Goal: Navigation & Orientation: Find specific page/section

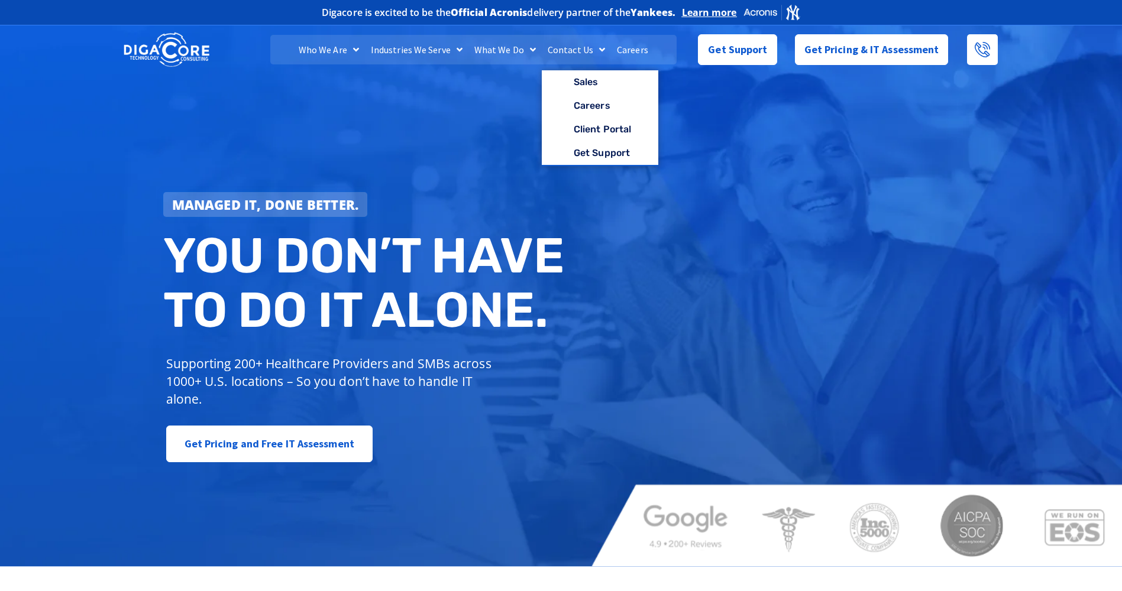
click at [577, 51] on link "Contact Us" at bounding box center [576, 50] width 69 height 30
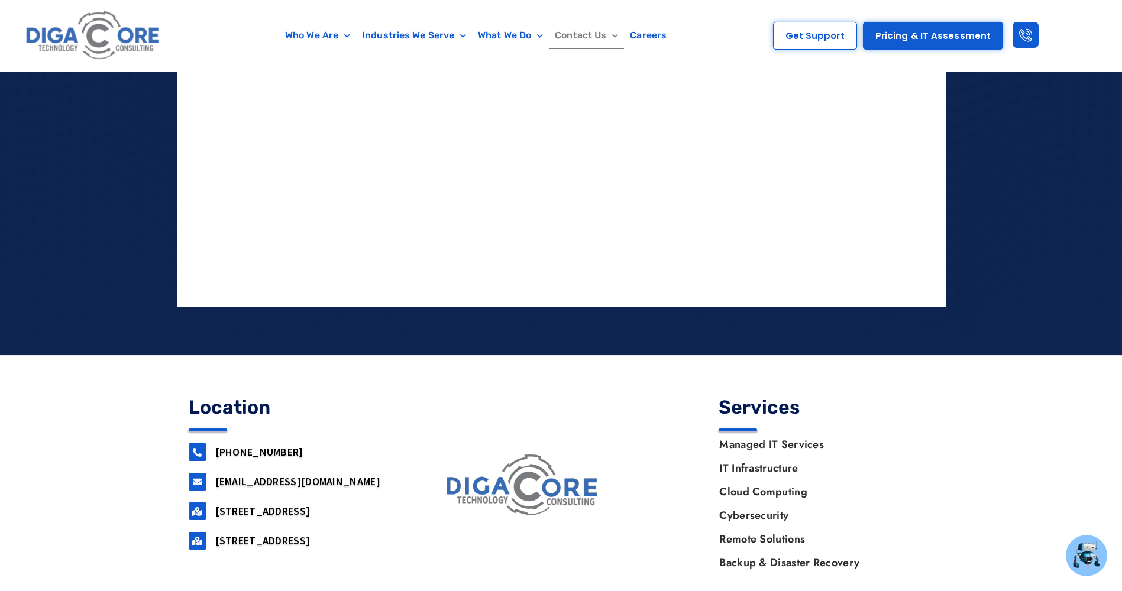
scroll to position [1252, 0]
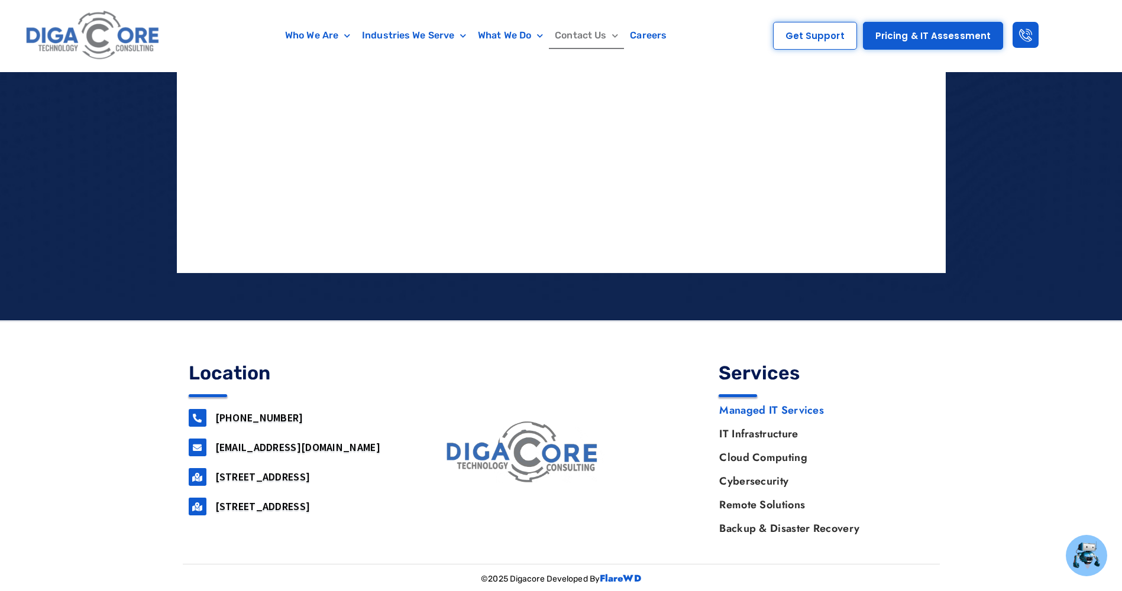
click at [769, 407] on link "Managed IT Services" at bounding box center [820, 411] width 226 height 24
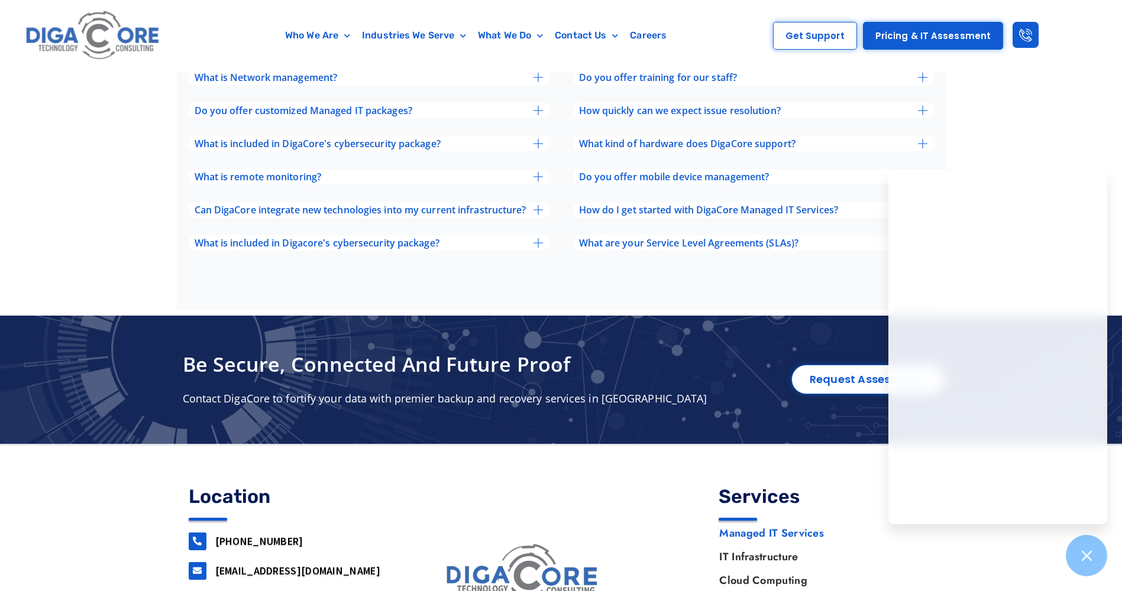
scroll to position [4122, 0]
